Goal: Book appointment/travel/reservation

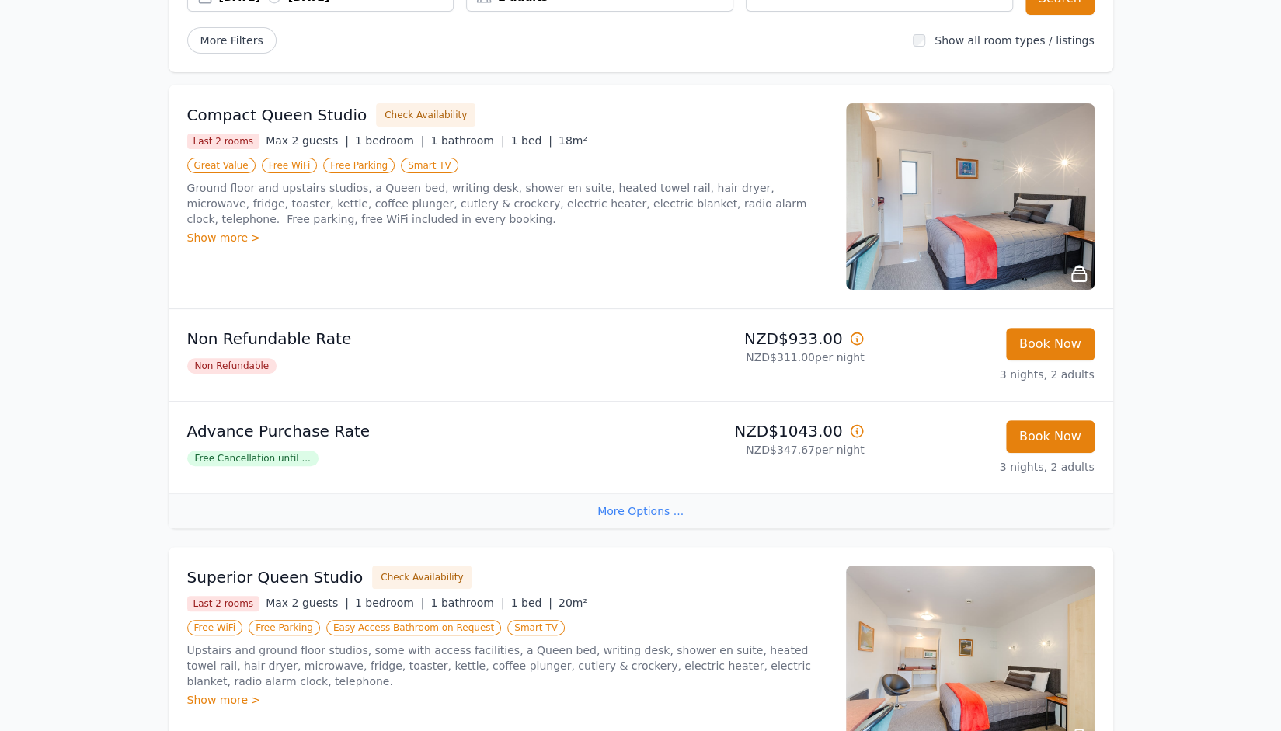
scroll to position [186, 0]
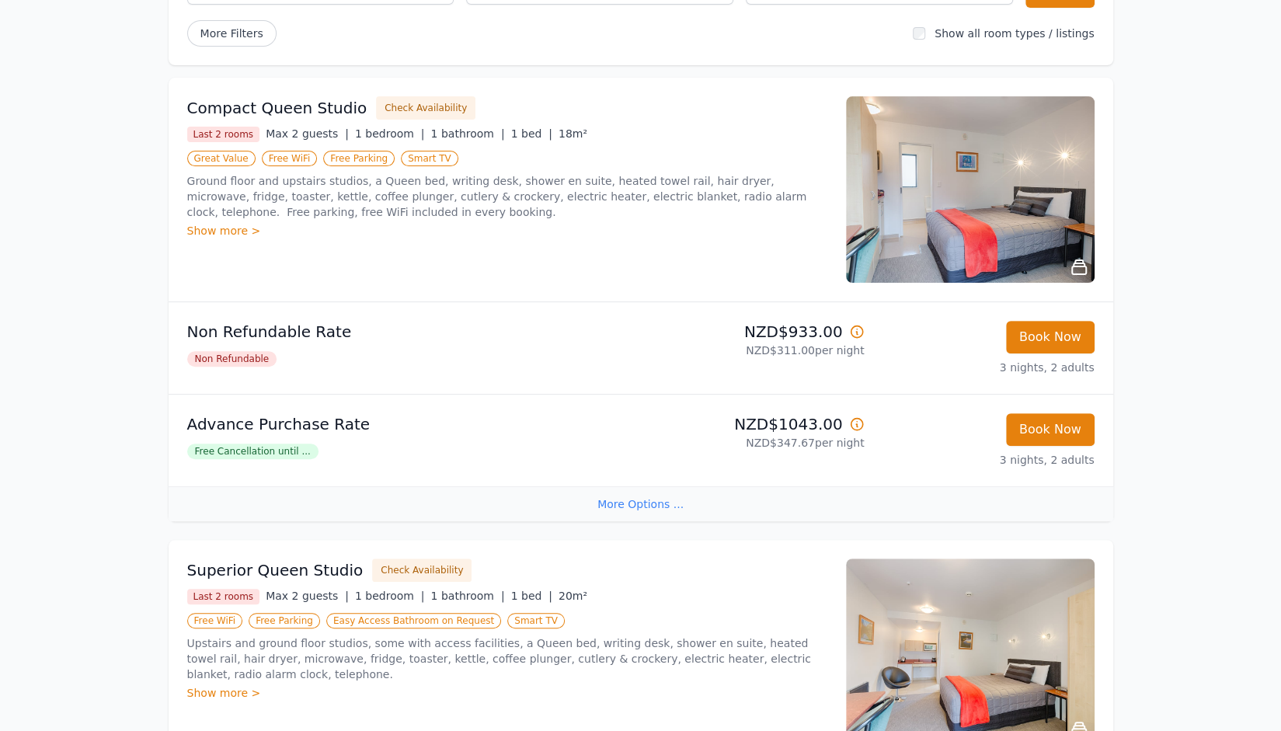
click at [241, 453] on span "Free Cancellation until ..." at bounding box center [252, 452] width 131 height 16
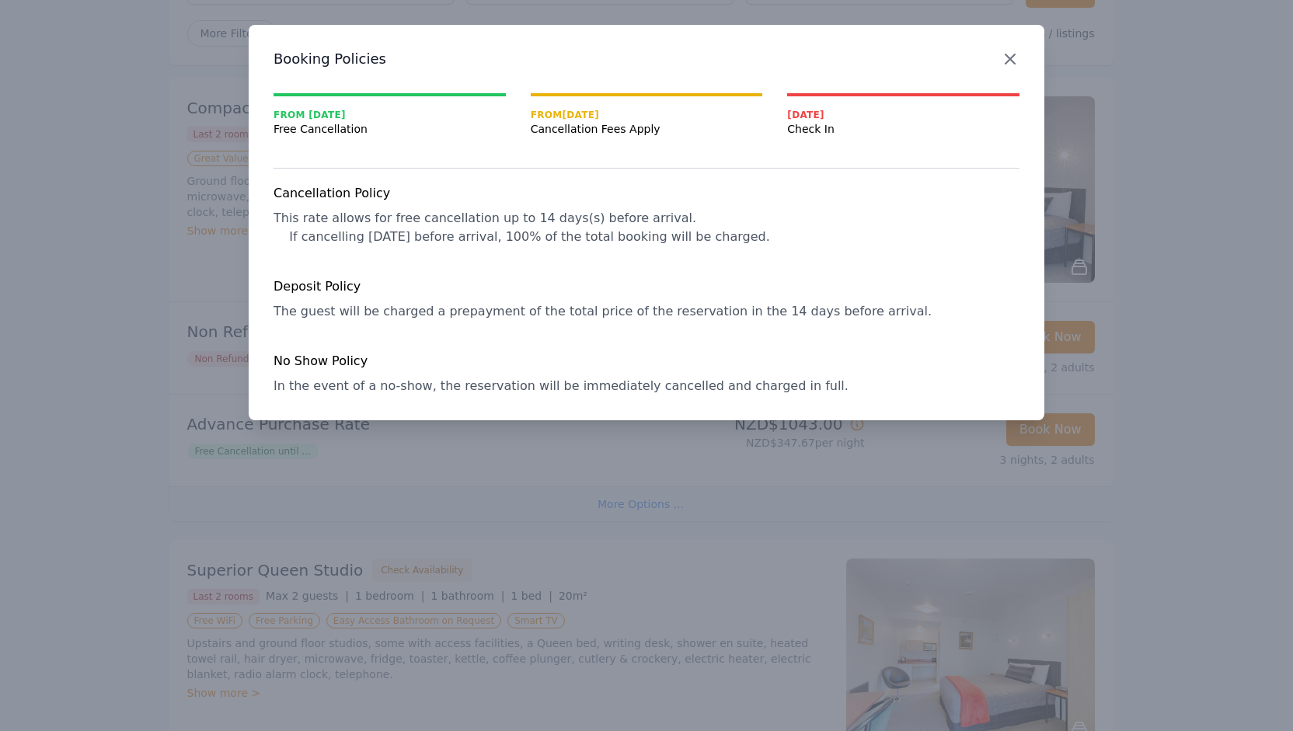
click at [1010, 58] on icon "button" at bounding box center [1009, 58] width 9 height 9
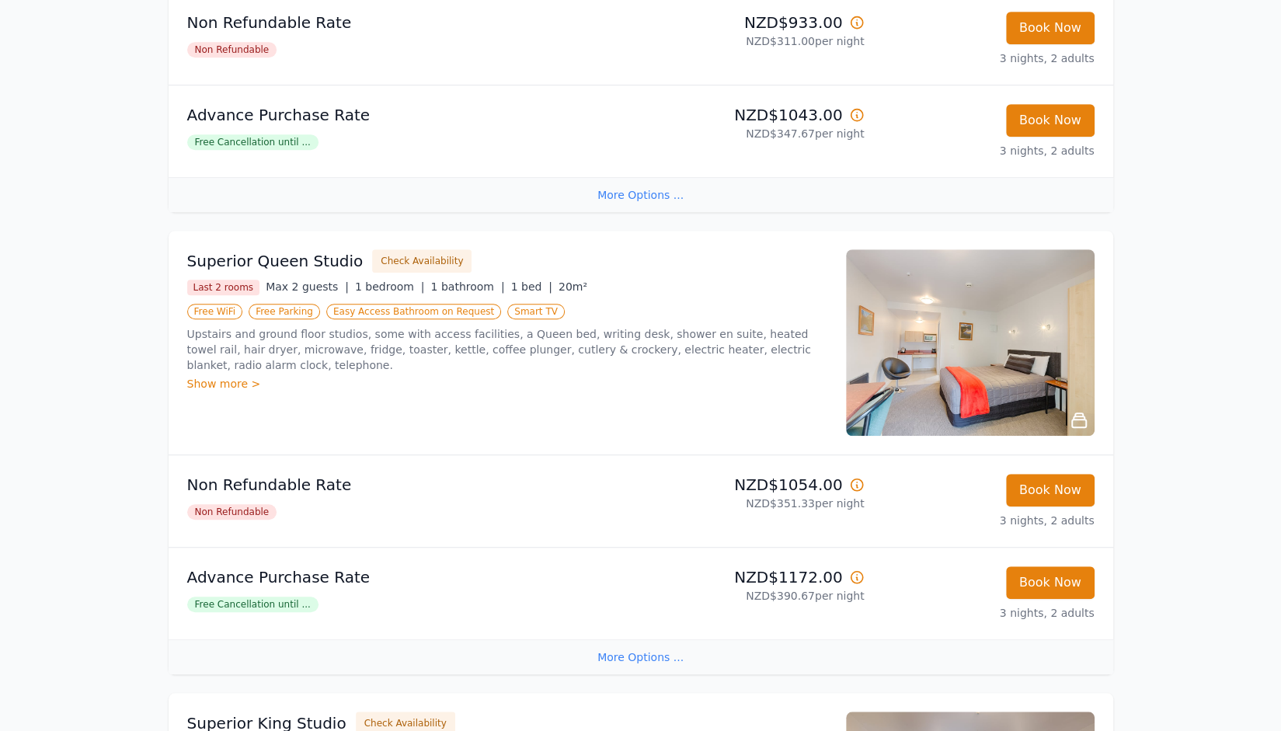
scroll to position [654, 0]
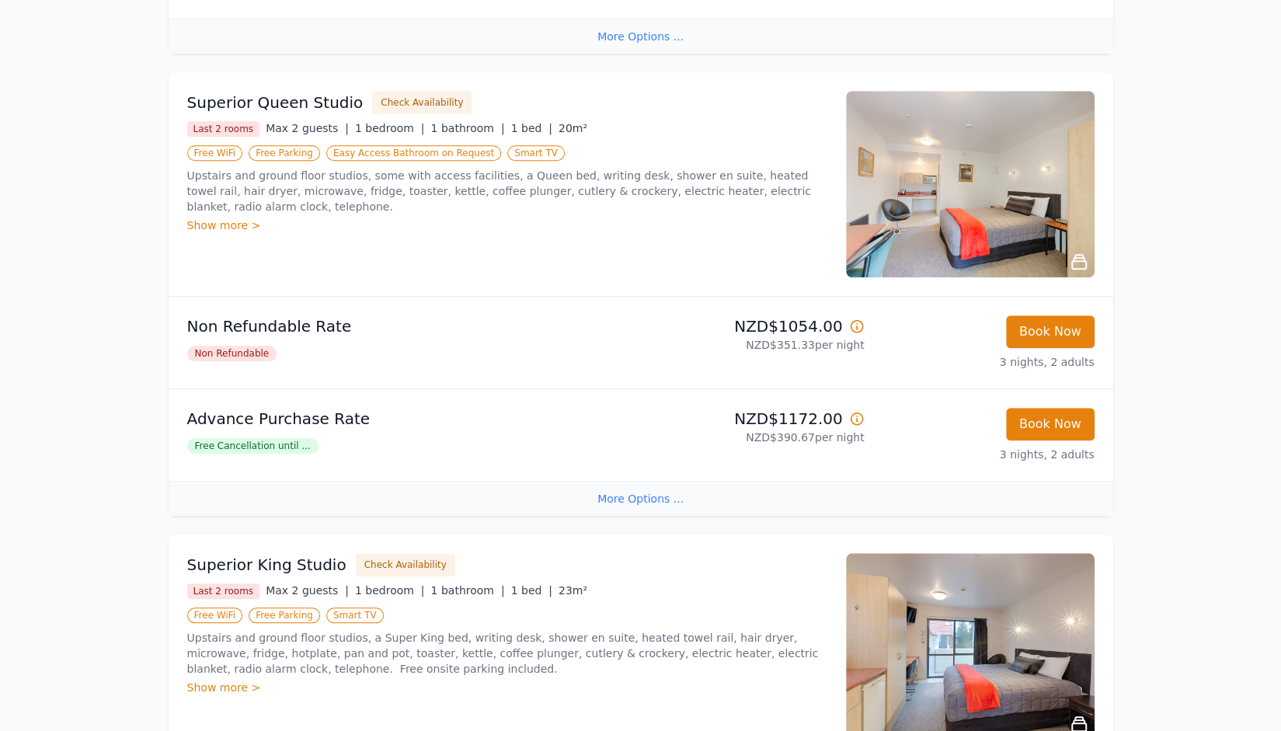
click at [1072, 256] on icon at bounding box center [1079, 262] width 14 height 14
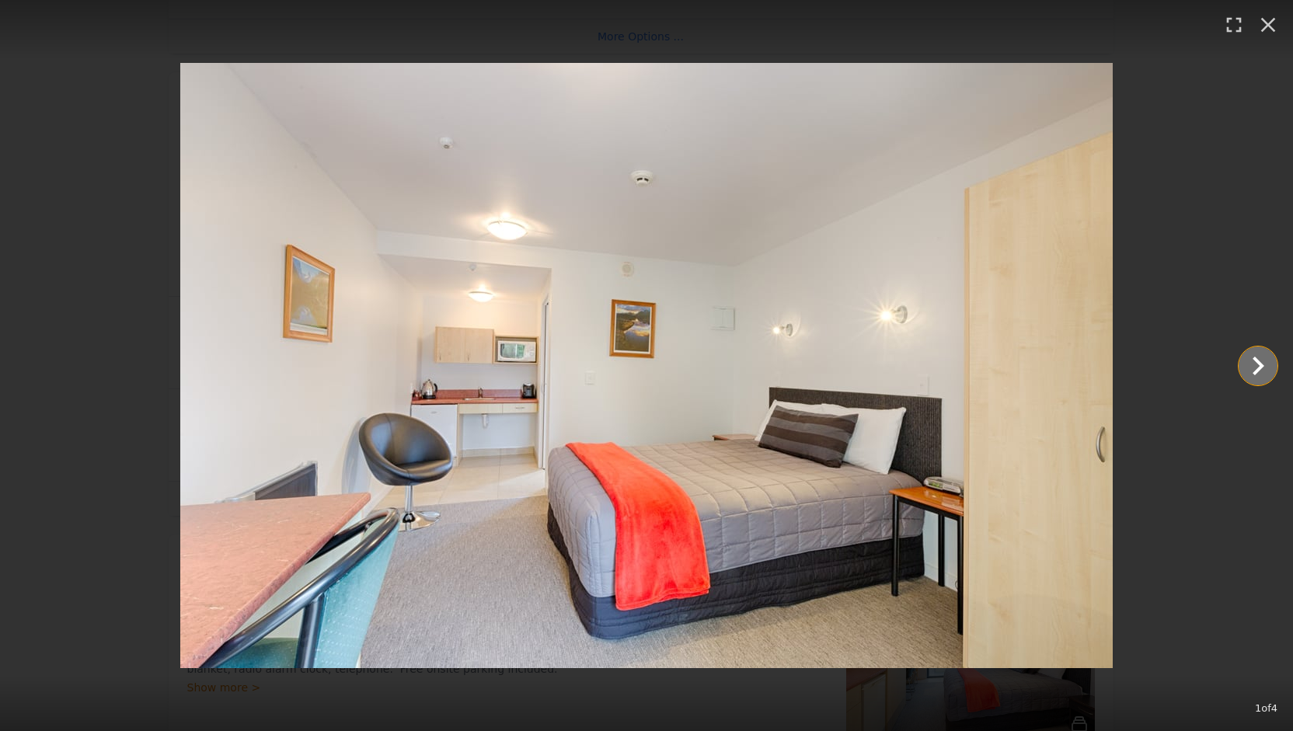
click at [1239, 363] on icon "Show slide 2 of 4" at bounding box center [1257, 365] width 37 height 37
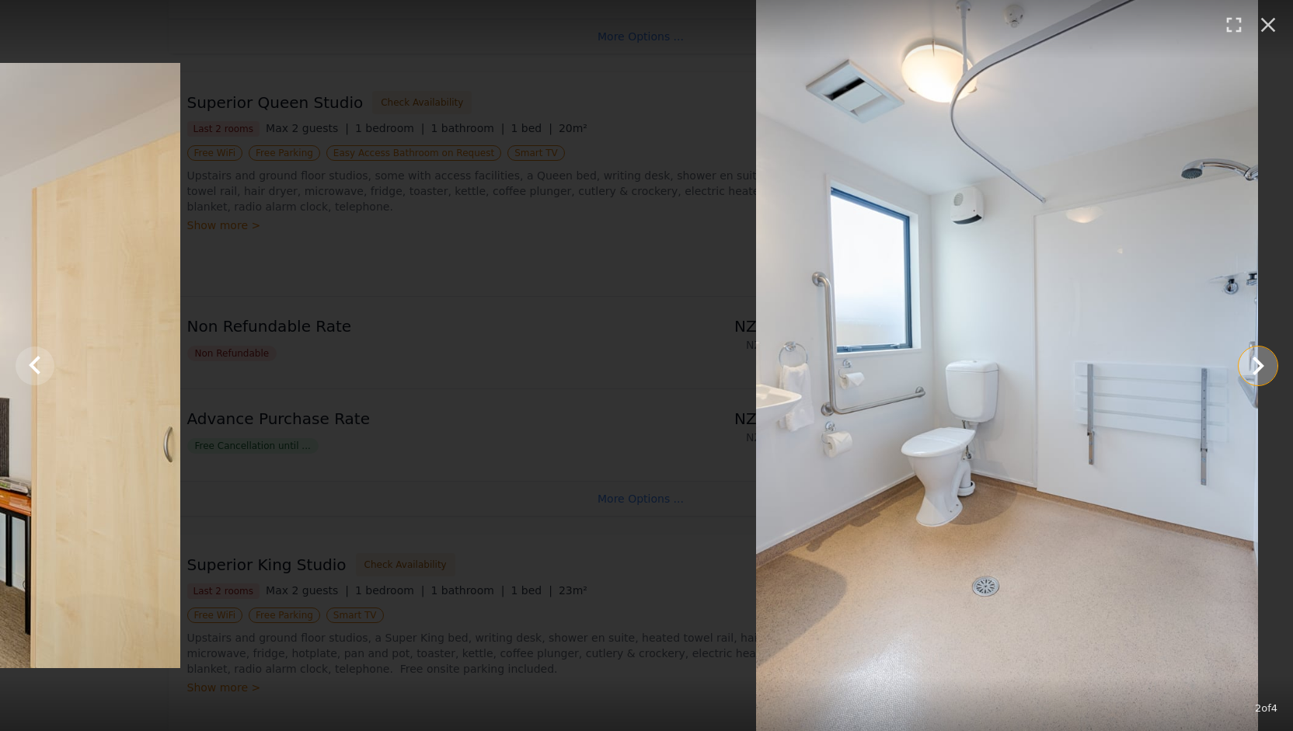
click at [1239, 363] on icon "Show slide 3 of 4" at bounding box center [1257, 365] width 37 height 37
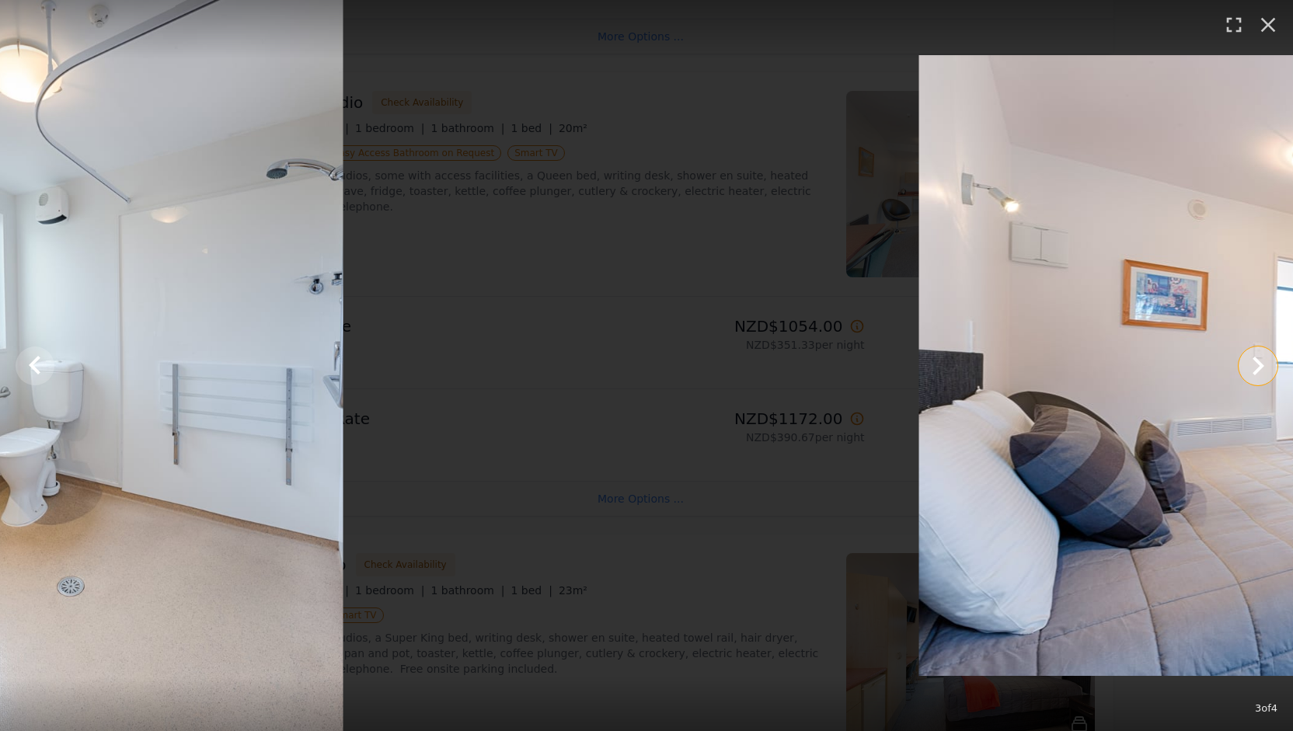
click at [1239, 363] on icon "Show slide 4 of 4" at bounding box center [1257, 365] width 37 height 37
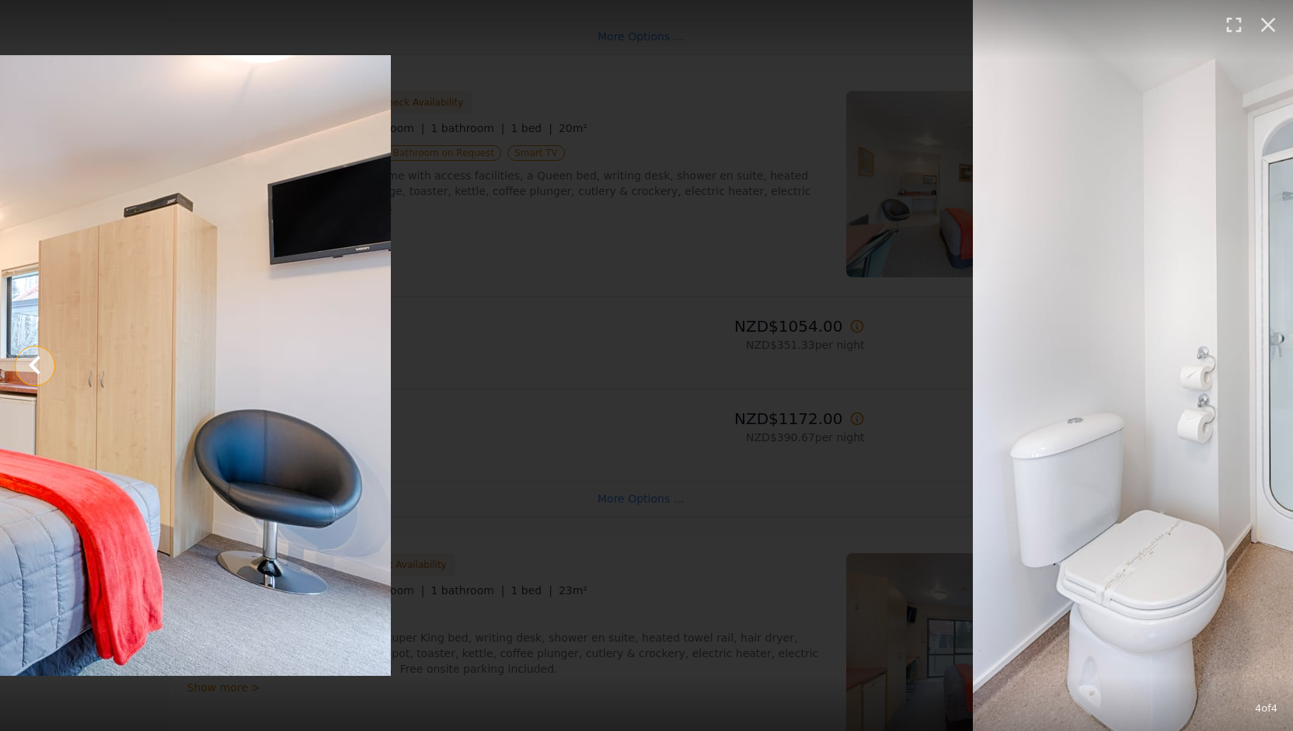
click at [40, 370] on icon "Show slide 3 of 4" at bounding box center [35, 364] width 12 height 19
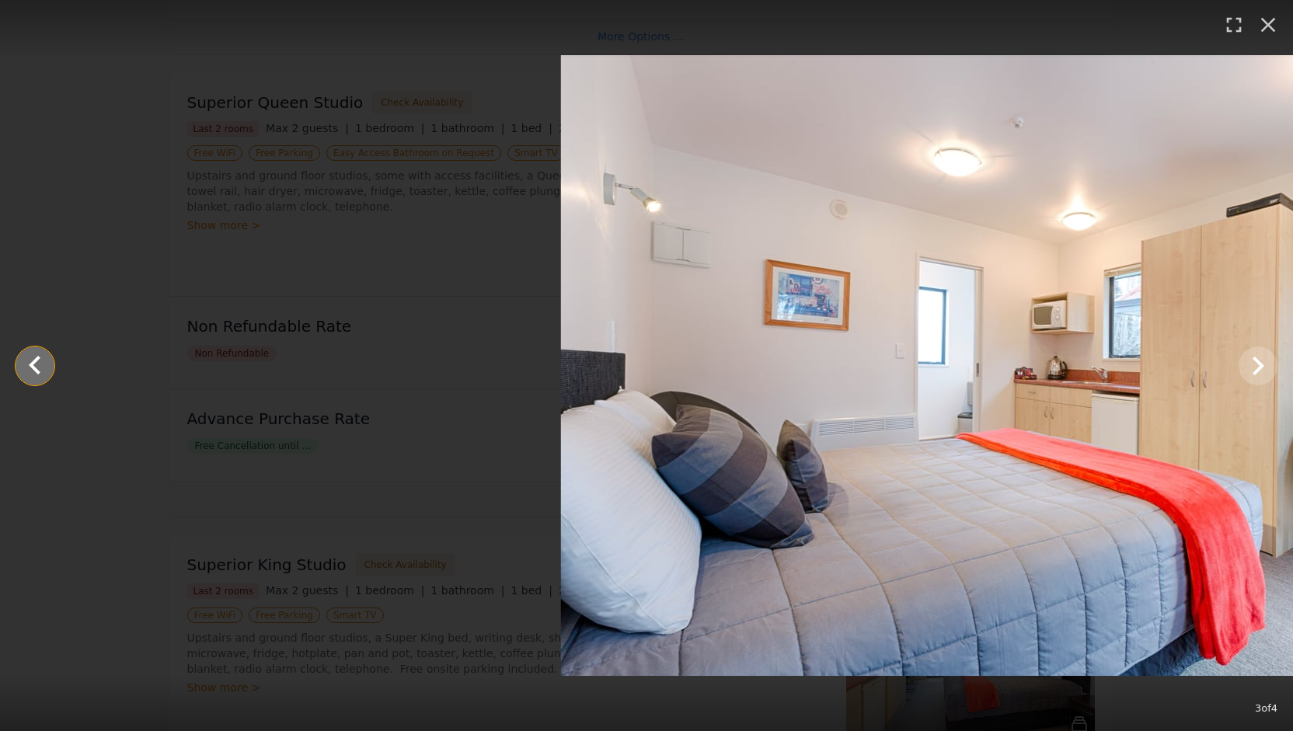
click at [40, 370] on icon "Show slide 2 of 4" at bounding box center [35, 364] width 12 height 19
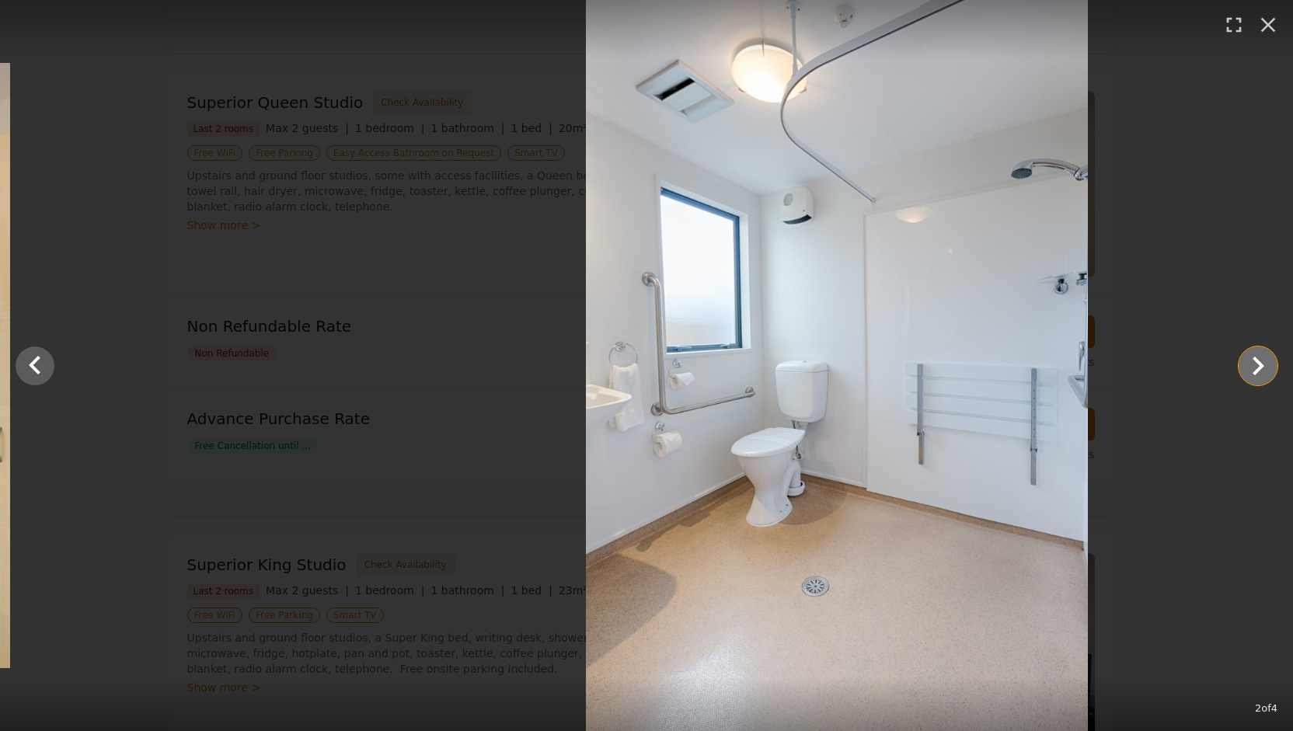
click at [1239, 372] on icon "Show slide 3 of 4" at bounding box center [1257, 365] width 37 height 37
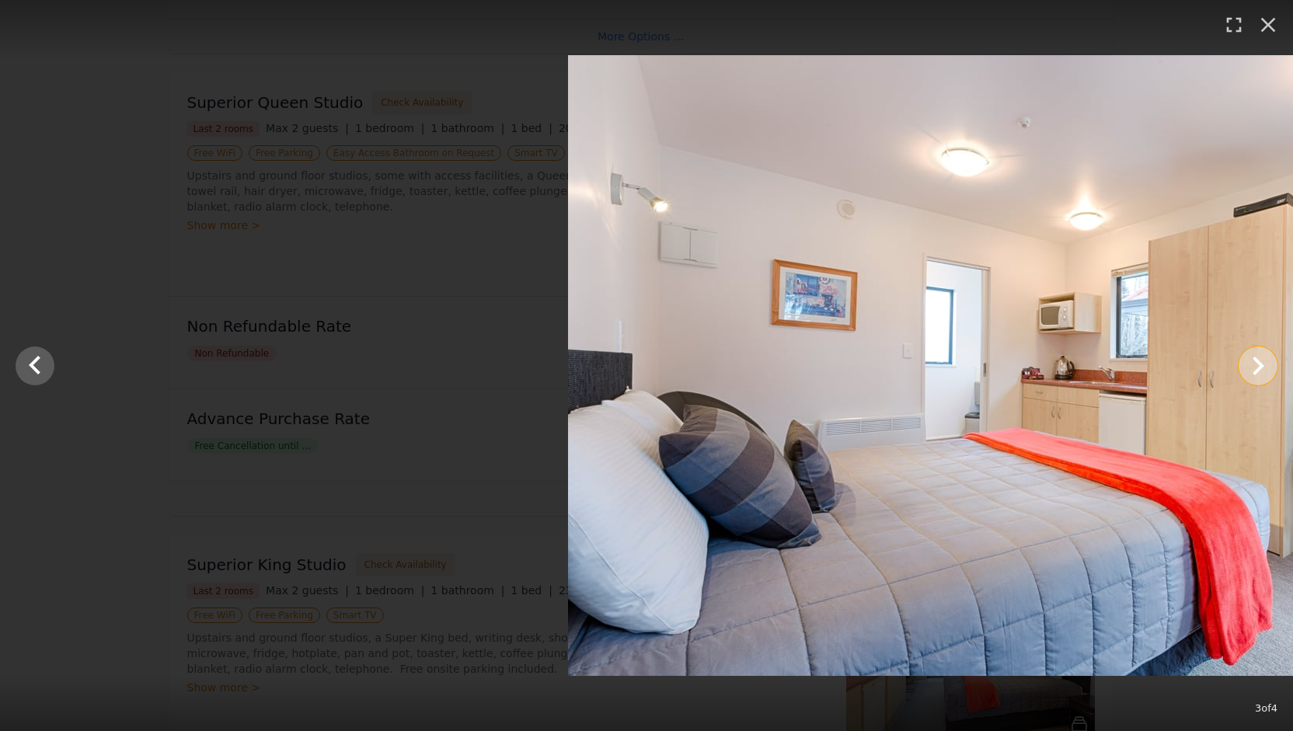
click at [1239, 372] on icon "Show slide 4 of 4" at bounding box center [1257, 365] width 37 height 37
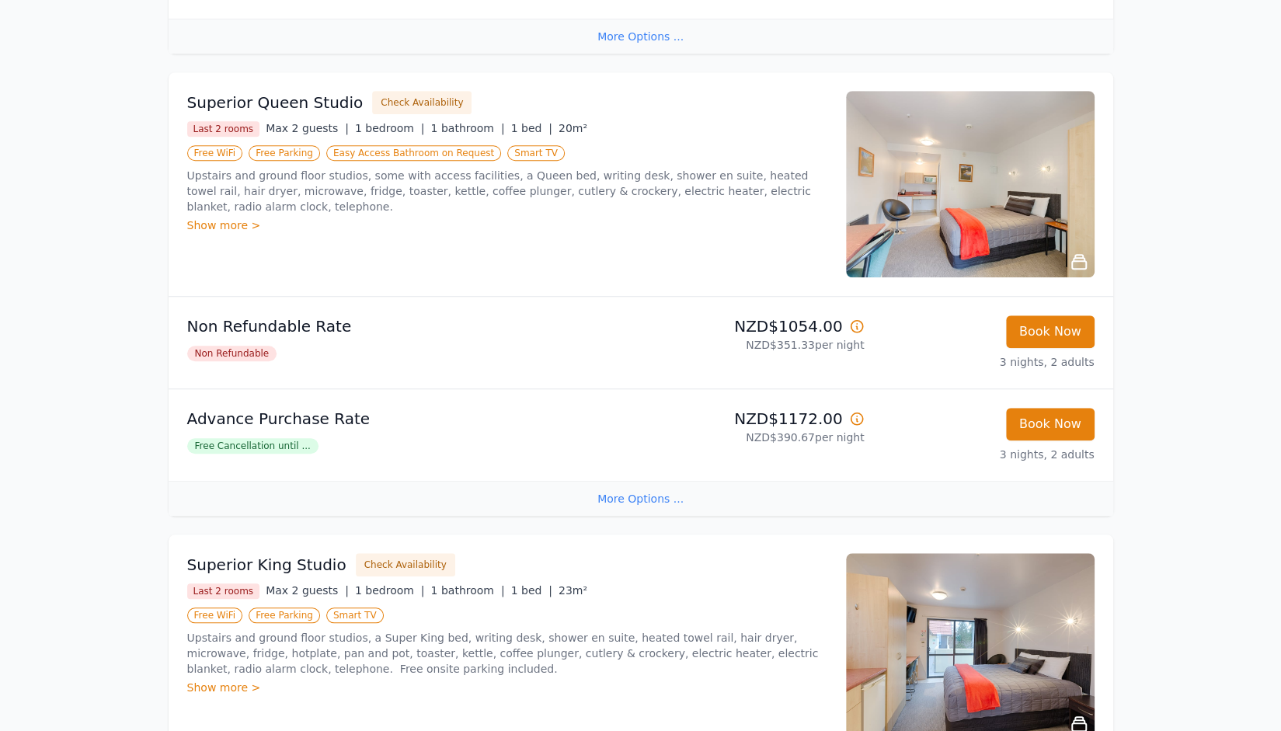
click at [979, 263] on img at bounding box center [970, 184] width 249 height 186
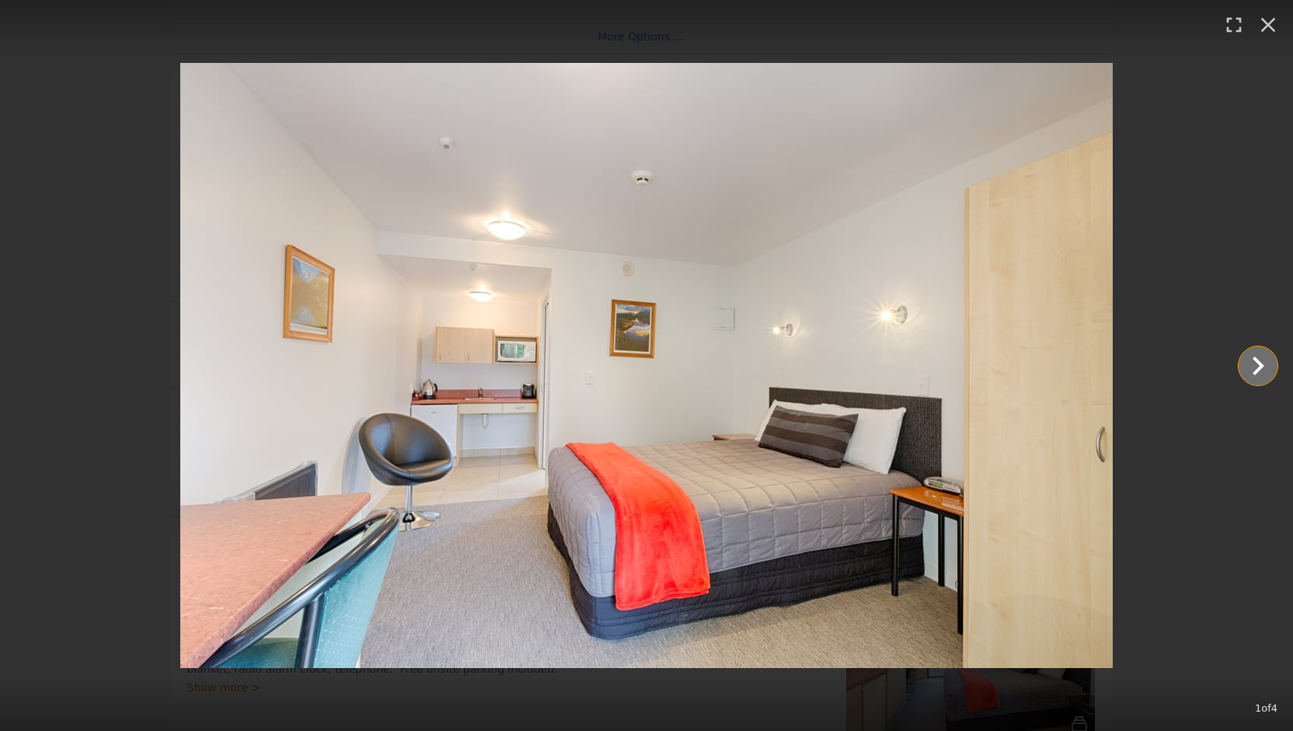
click at [1239, 360] on icon "Show slide 2 of 4" at bounding box center [1257, 365] width 37 height 37
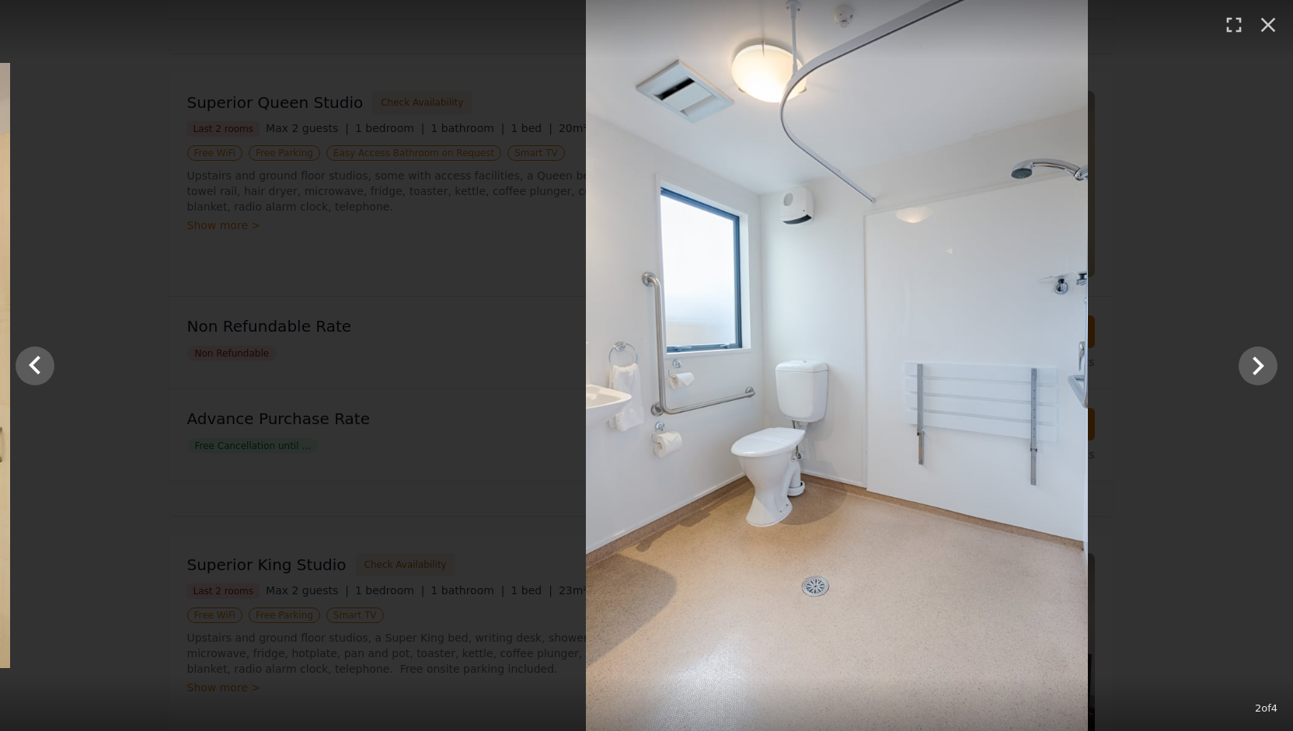
click at [1221, 245] on div "2 of 4" at bounding box center [646, 365] width 1293 height 731
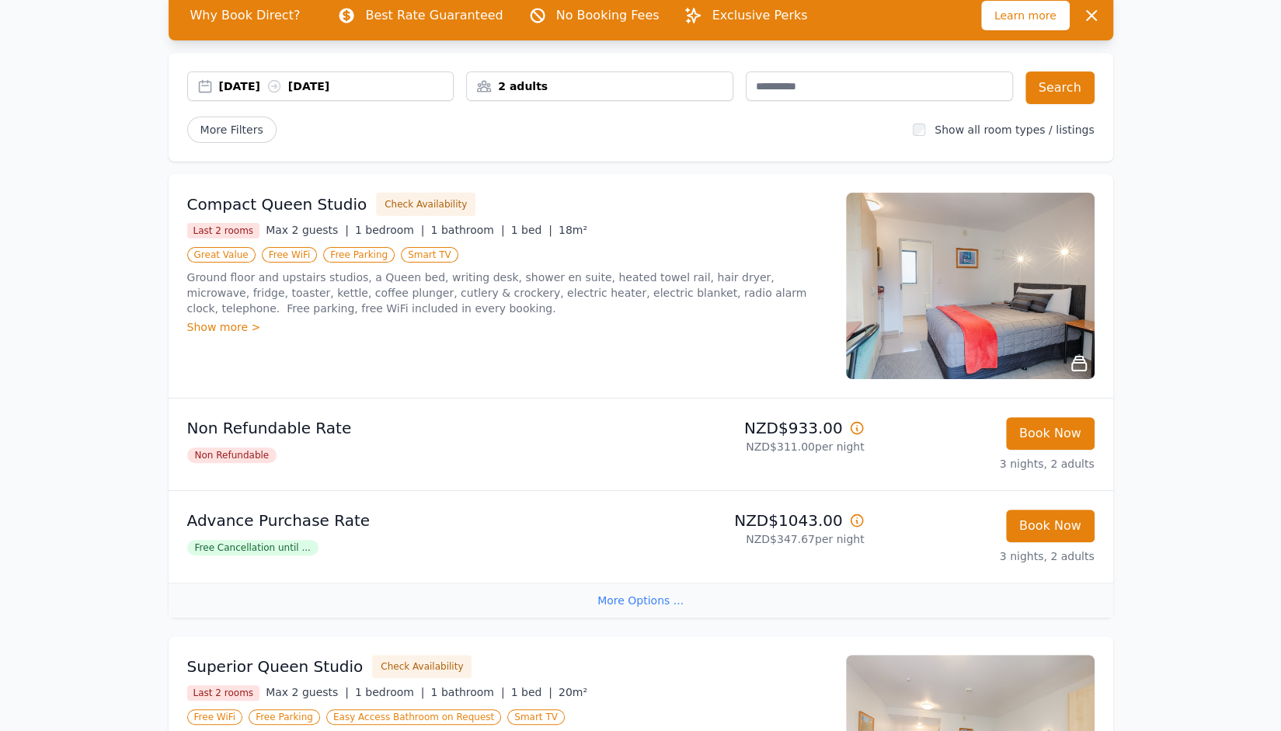
scroll to position [0, 0]
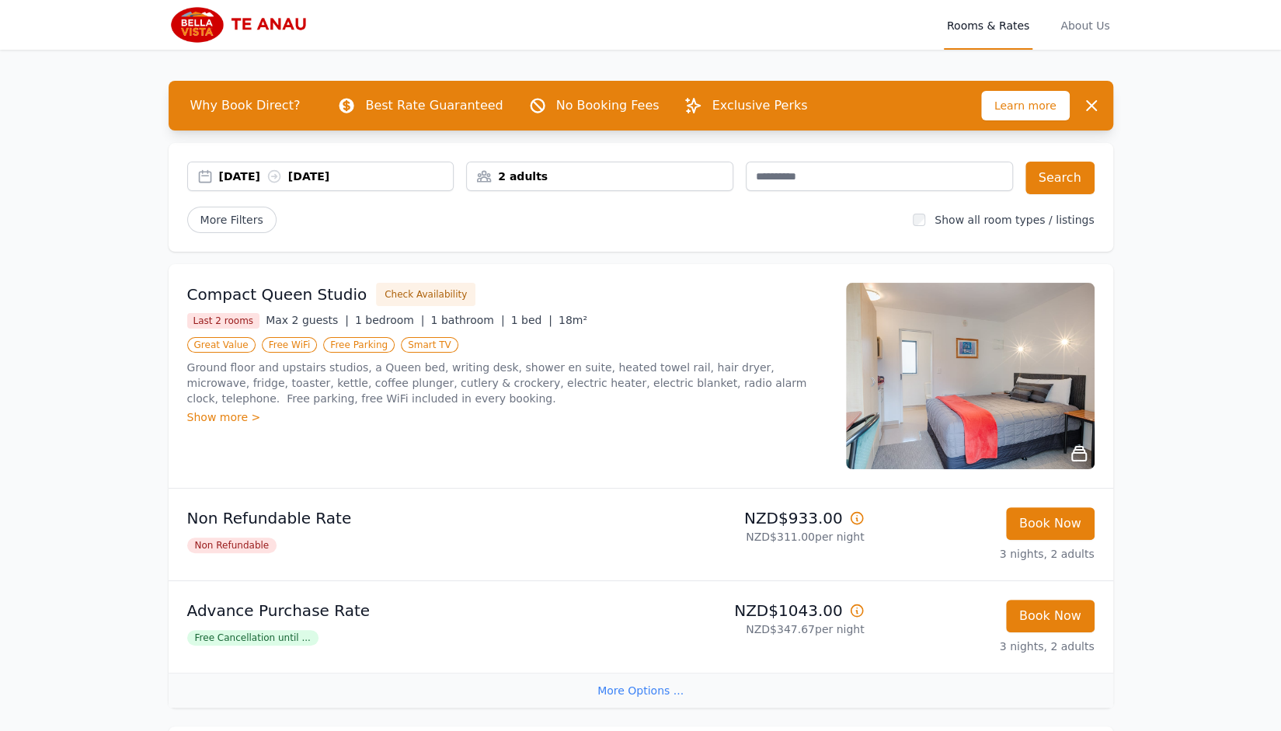
drag, startPoint x: 1290, startPoint y: 32, endPoint x: 827, endPoint y: 26, distance: 463.1
click at [827, 26] on div "Rooms & Rates About Us" at bounding box center [641, 25] width 945 height 50
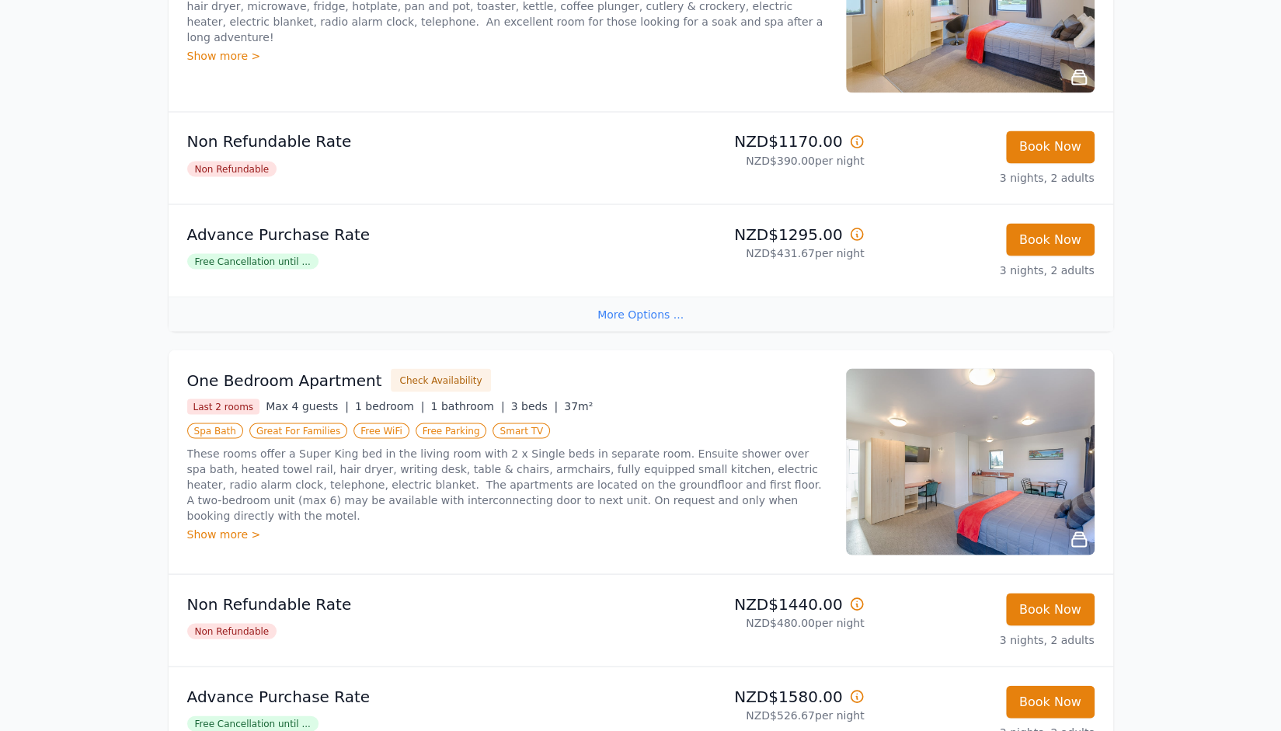
scroll to position [1698, 0]
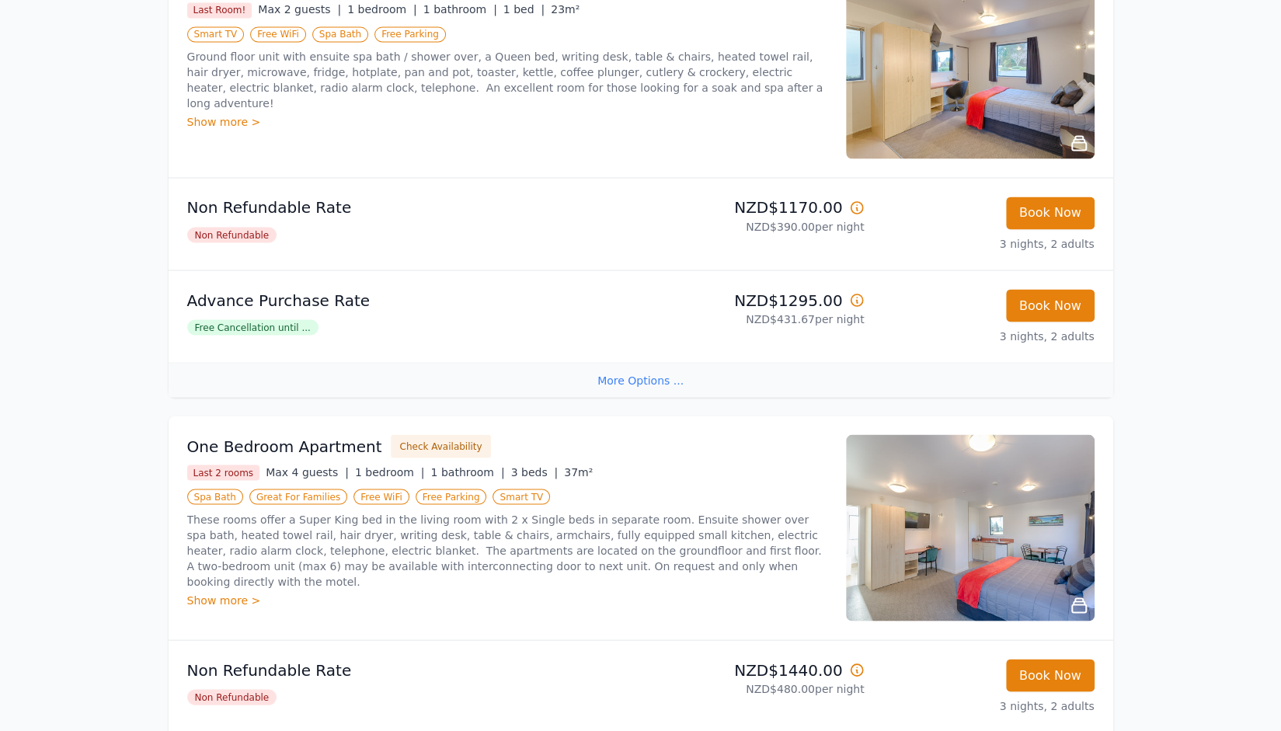
click at [1012, 592] on img at bounding box center [970, 527] width 249 height 186
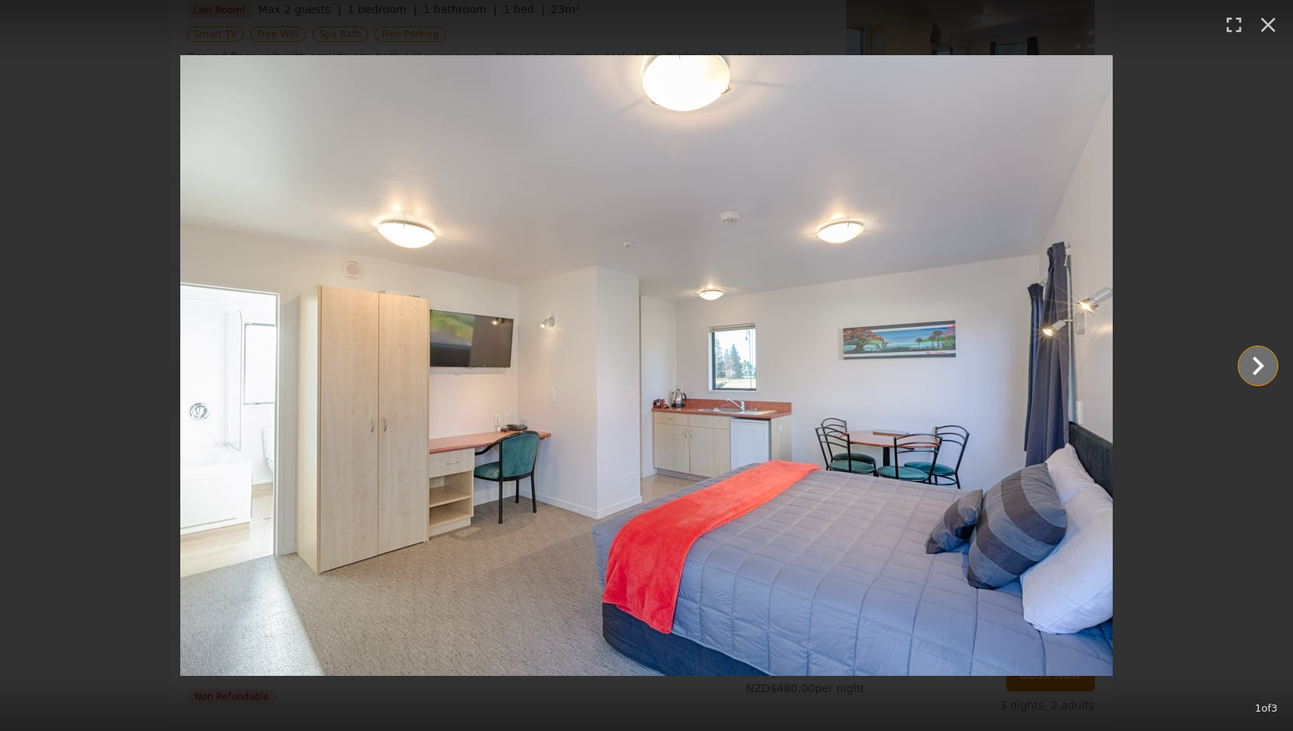
click at [1251, 357] on icon "Show slide 2 of 3" at bounding box center [1257, 365] width 37 height 37
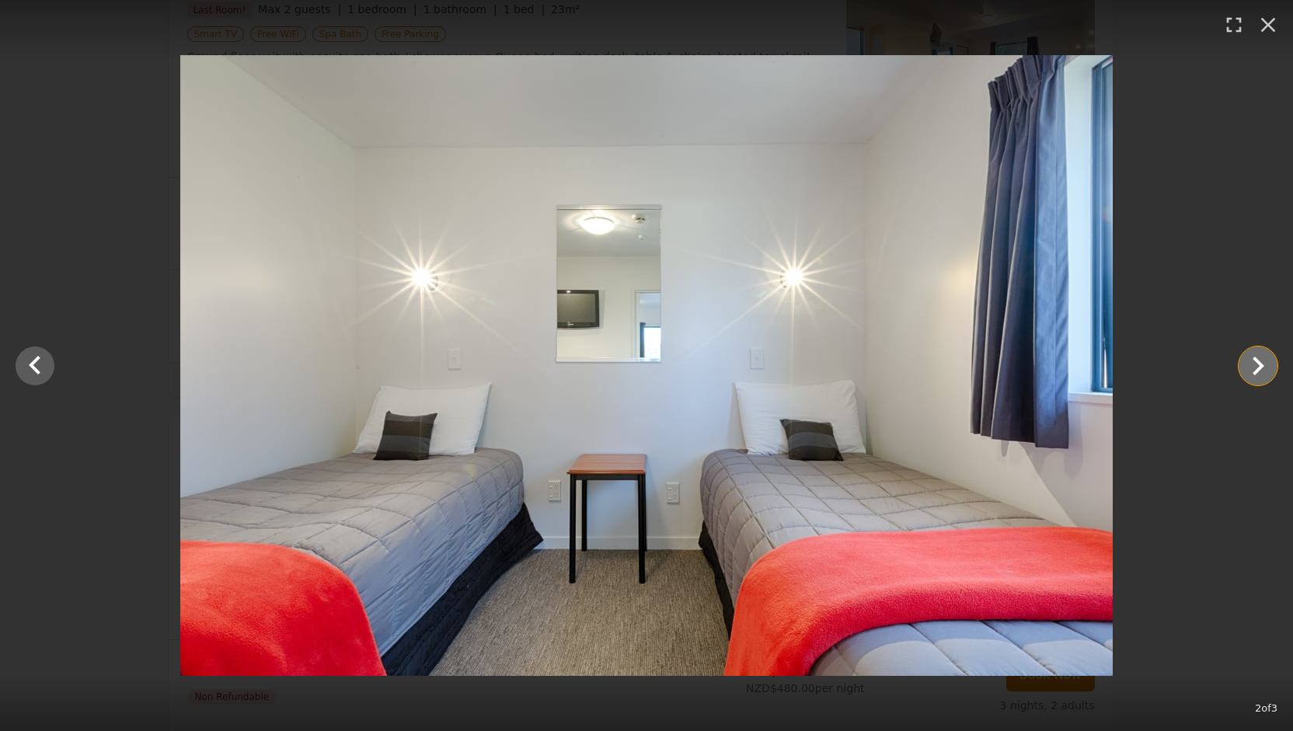
click at [1251, 357] on icon "Show slide 3 of 3" at bounding box center [1257, 365] width 37 height 37
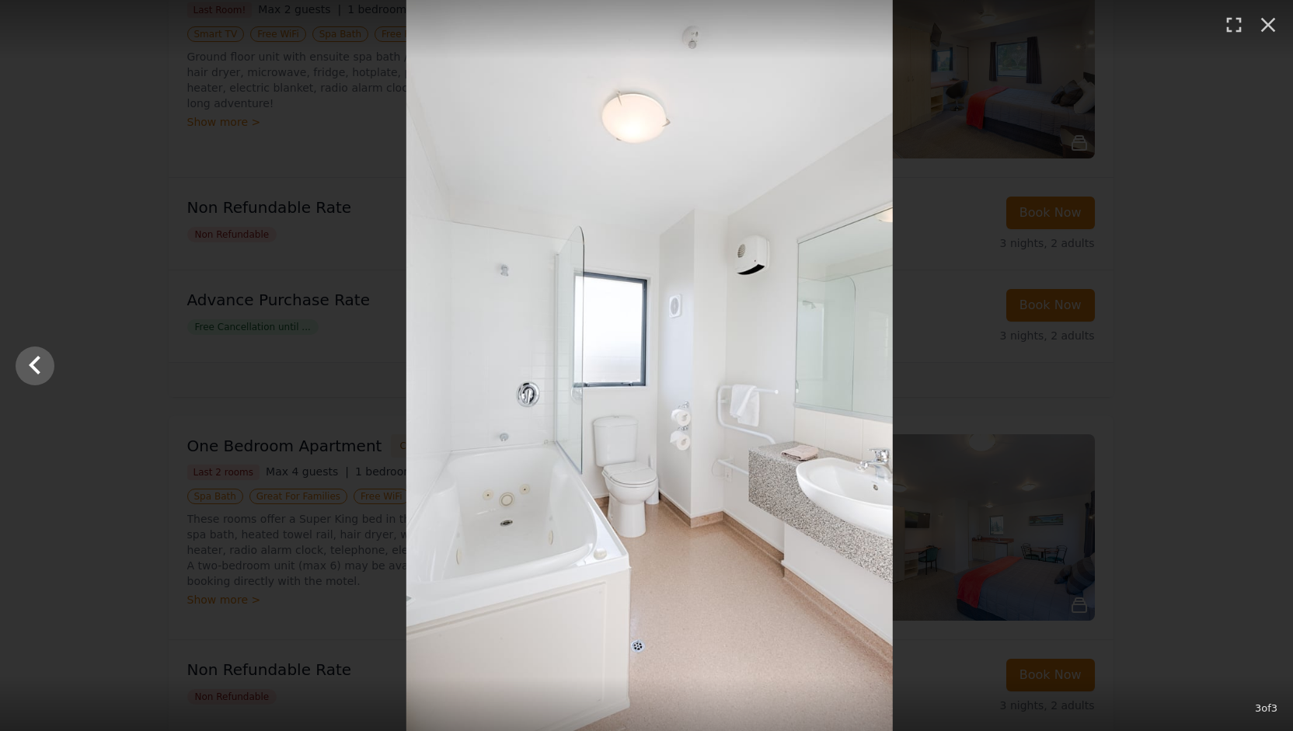
click at [1251, 357] on div at bounding box center [649, 365] width 1293 height 731
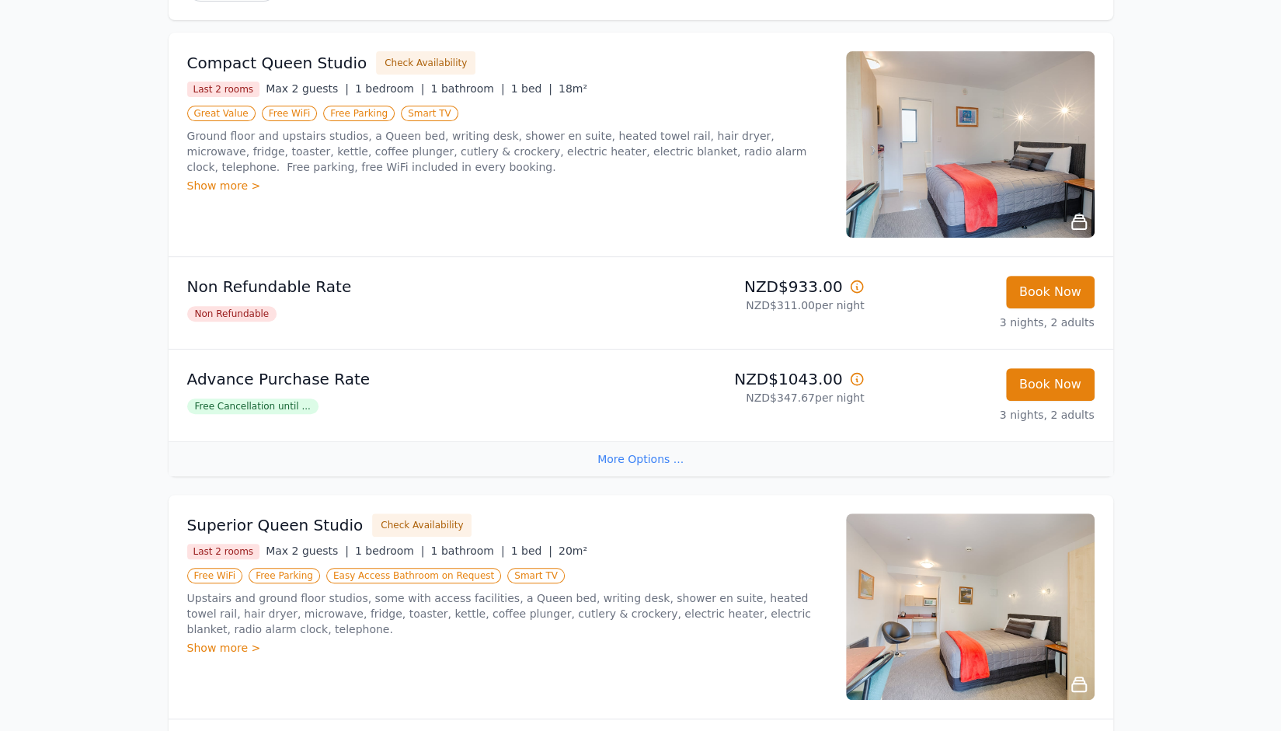
scroll to position [0, 0]
